Goal: Task Accomplishment & Management: Use online tool/utility

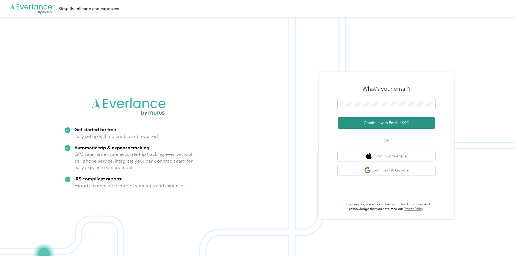
click at [404, 123] on button "Continue with Email / SSO" at bounding box center [387, 123] width 98 height 11
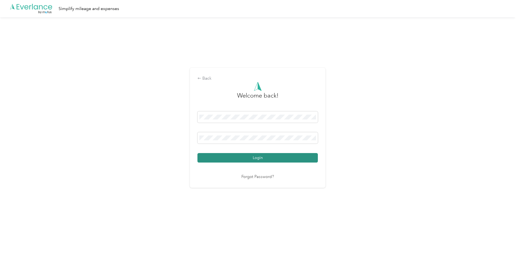
click at [251, 158] on button "Login" at bounding box center [258, 157] width 120 height 9
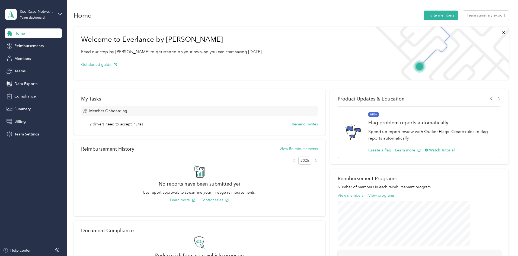
click at [26, 36] on div "Home" at bounding box center [33, 33] width 57 height 10
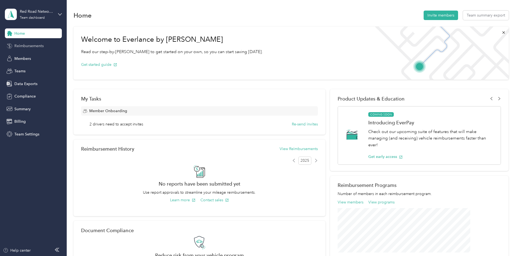
click at [23, 45] on span "Reimbursements" at bounding box center [28, 46] width 29 height 6
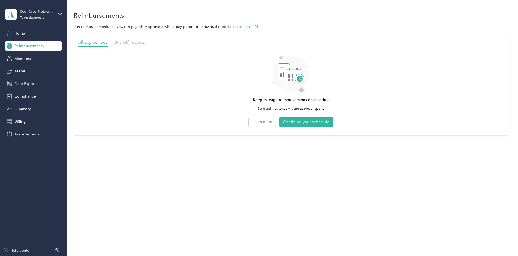
click at [22, 83] on span "Data Exports" at bounding box center [25, 84] width 23 height 6
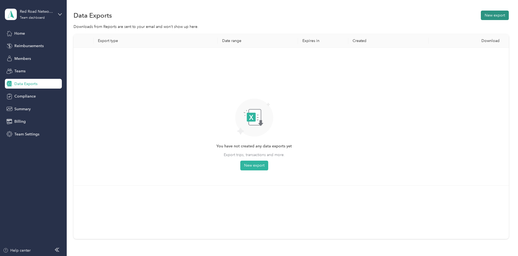
click at [481, 17] on button "New export" at bounding box center [495, 15] width 28 height 9
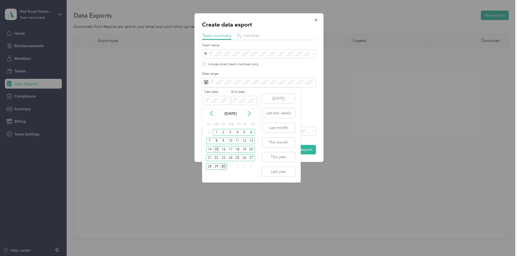
click at [217, 148] on div "15" at bounding box center [216, 149] width 7 height 7
click at [212, 166] on div "28" at bounding box center [209, 166] width 7 height 7
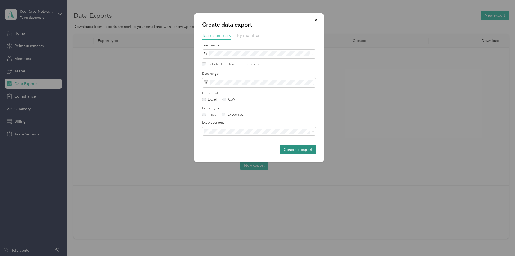
click at [291, 151] on button "Generate export" at bounding box center [298, 149] width 36 height 9
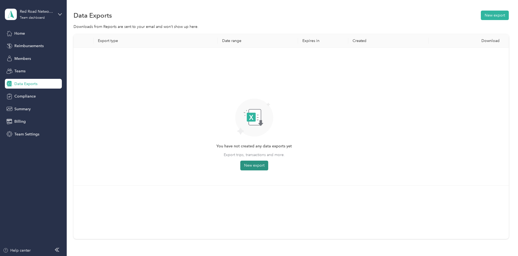
click at [268, 166] on button "New export" at bounding box center [254, 166] width 28 height 10
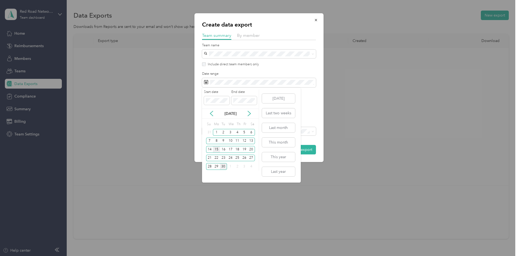
click at [214, 148] on div "15" at bounding box center [216, 149] width 7 height 7
click at [209, 165] on div "28" at bounding box center [209, 166] width 7 height 7
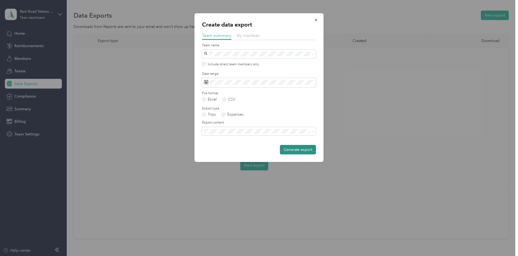
click at [296, 152] on button "Generate export" at bounding box center [298, 149] width 36 height 9
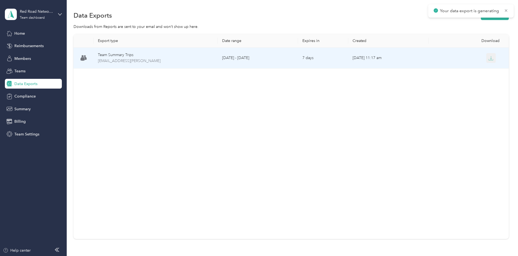
click at [489, 58] on icon "button" at bounding box center [491, 58] width 5 height 5
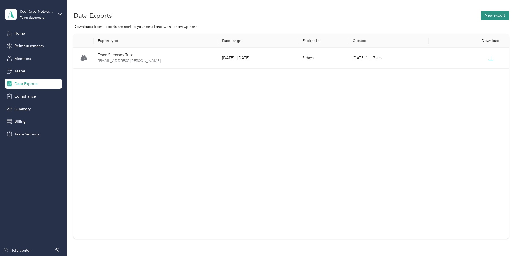
click at [481, 14] on button "New export" at bounding box center [495, 15] width 28 height 9
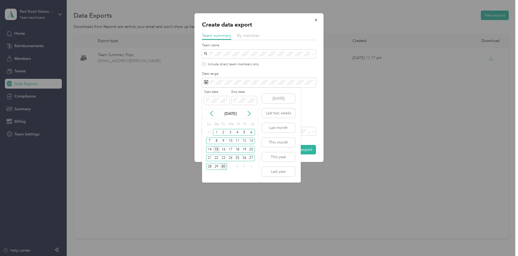
click at [215, 148] on div "15" at bounding box center [216, 149] width 7 height 7
click at [209, 165] on div "28" at bounding box center [209, 166] width 7 height 7
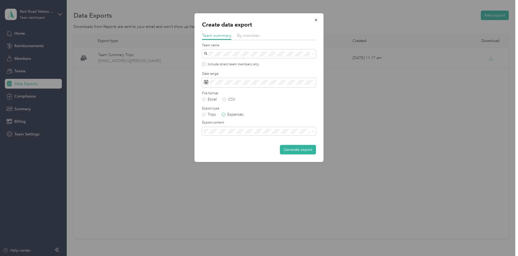
click at [222, 116] on label "Expenses" at bounding box center [233, 115] width 22 height 4
click at [305, 148] on button "Generate export" at bounding box center [298, 149] width 36 height 9
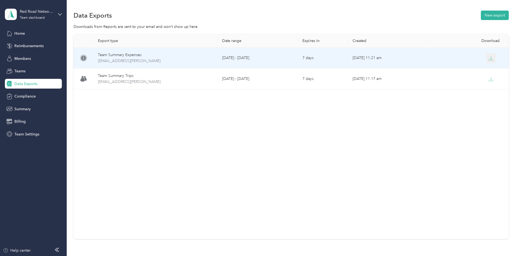
click at [491, 59] on icon "button" at bounding box center [492, 57] width 2 height 3
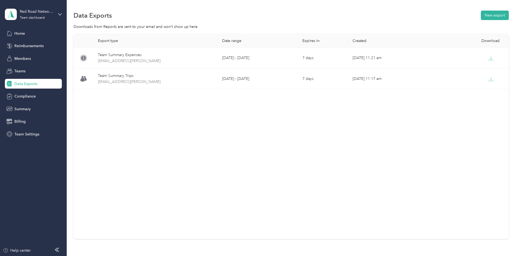
click at [62, 17] on div "Red Road Networks LLC Team dashboard" at bounding box center [33, 14] width 57 height 19
click at [86, 114] on div "Export type Date range Expires in Created Download Team Summary Expenses [EMAIL…" at bounding box center [292, 146] width 436 height 224
click at [481, 14] on button "New export" at bounding box center [495, 15] width 28 height 9
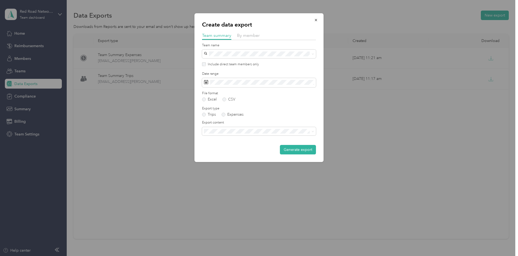
click at [270, 88] on form "Team name Include direct team members only Date range File format Excel CSV Exp…" at bounding box center [259, 99] width 114 height 112
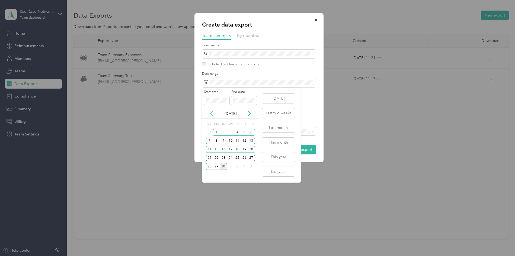
click at [211, 112] on icon at bounding box center [211, 113] width 5 height 5
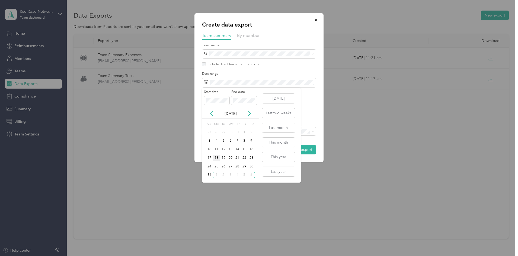
click at [216, 159] on div "18" at bounding box center [216, 158] width 7 height 7
click at [249, 111] on icon at bounding box center [249, 113] width 5 height 5
click at [224, 166] on div "30" at bounding box center [223, 166] width 7 height 7
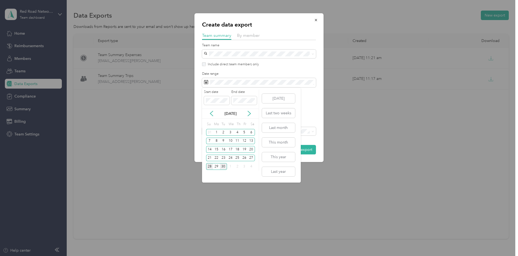
click at [211, 165] on div "28" at bounding box center [209, 166] width 7 height 7
click at [211, 114] on icon at bounding box center [211, 113] width 5 height 5
click at [199, 256] on div "Create data export Team summary By member Team name Include direct team members…" at bounding box center [258, 256] width 516 height 0
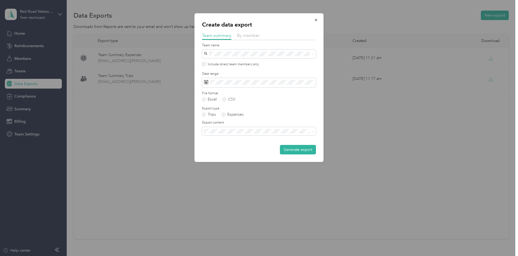
click at [312, 107] on label "Export type" at bounding box center [259, 108] width 114 height 5
click at [254, 87] on form "Team name Include direct team members only Date range File format Excel CSV Exp…" at bounding box center [259, 99] width 114 height 112
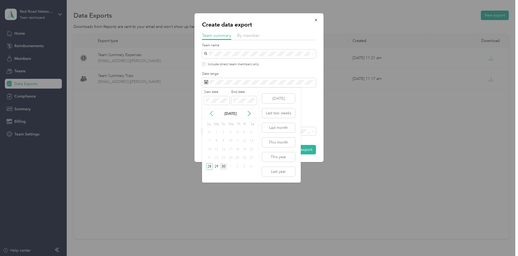
click at [212, 113] on icon at bounding box center [211, 113] width 5 height 5
click at [250, 113] on icon at bounding box center [249, 113] width 3 height 5
click at [224, 169] on div "30" at bounding box center [223, 166] width 7 height 7
click at [212, 111] on icon at bounding box center [211, 113] width 5 height 5
click at [216, 157] on div "18" at bounding box center [216, 158] width 7 height 7
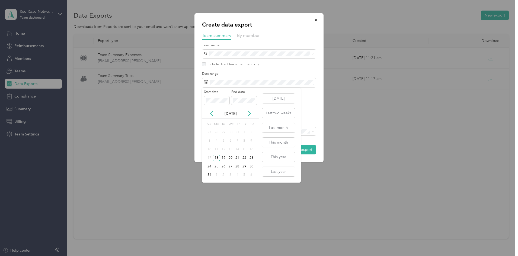
click at [249, 115] on icon at bounding box center [249, 113] width 3 height 5
click at [207, 166] on div "28" at bounding box center [209, 166] width 7 height 7
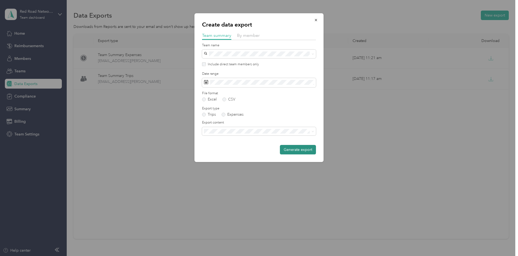
click at [290, 148] on button "Generate export" at bounding box center [298, 149] width 36 height 9
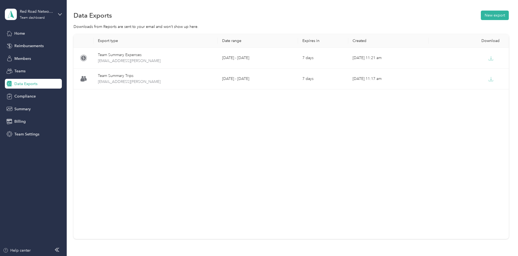
click at [183, 119] on div "Export type Date range Expires in Created Download Team Summary Expenses [EMAIL…" at bounding box center [292, 136] width 436 height 205
click at [481, 15] on button "New export" at bounding box center [495, 15] width 28 height 9
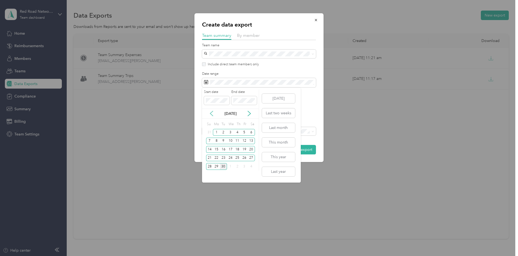
click at [210, 113] on icon at bounding box center [211, 113] width 5 height 5
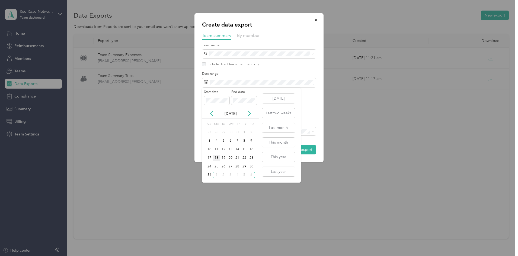
click at [217, 157] on div "18" at bounding box center [216, 158] width 7 height 7
drag, startPoint x: 249, startPoint y: 113, endPoint x: 249, endPoint y: 117, distance: 3.8
click at [249, 113] on icon at bounding box center [249, 113] width 5 height 5
click at [208, 165] on div "28" at bounding box center [209, 166] width 7 height 7
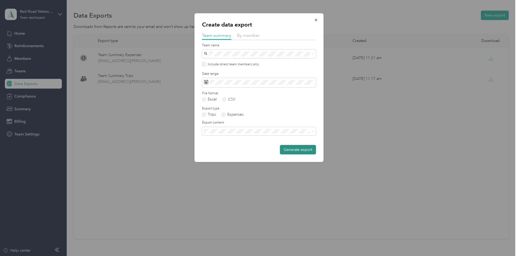
click at [294, 149] on button "Generate export" at bounding box center [298, 149] width 36 height 9
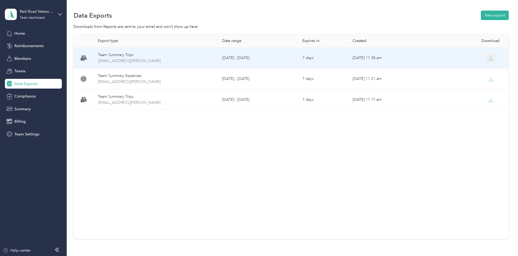
click at [489, 58] on icon "button" at bounding box center [491, 58] width 5 height 5
